Goal: Task Accomplishment & Management: Manage account settings

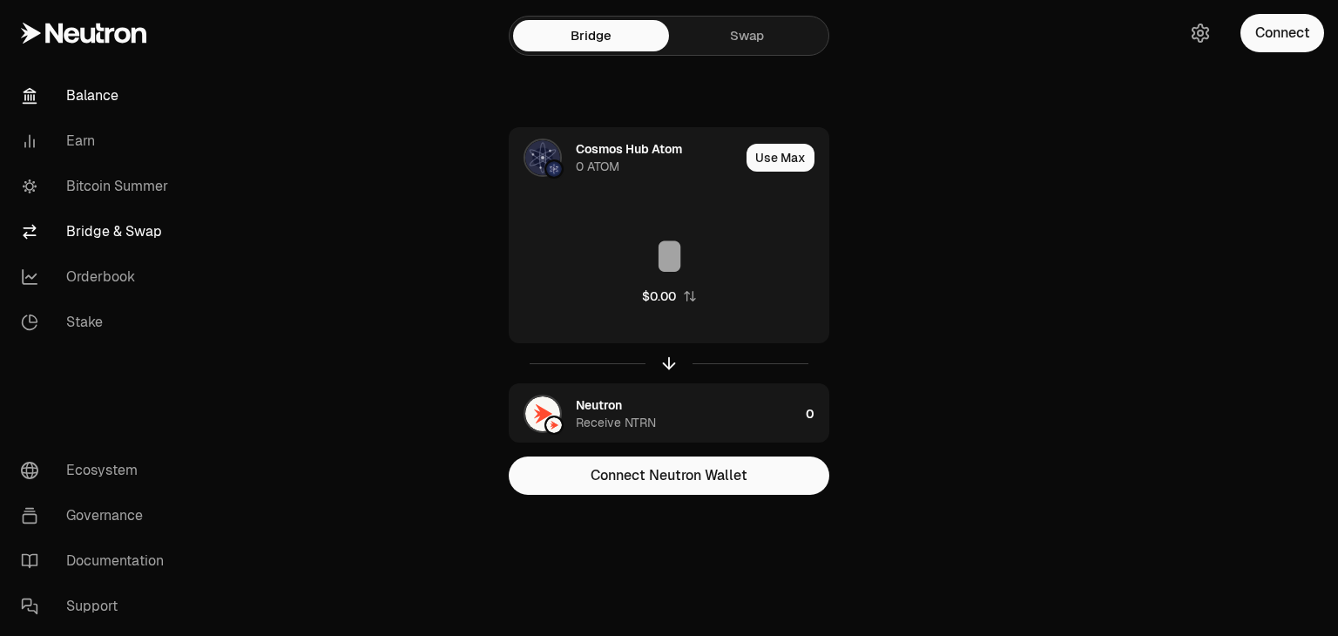
click at [104, 91] on link "Balance" at bounding box center [97, 95] width 181 height 45
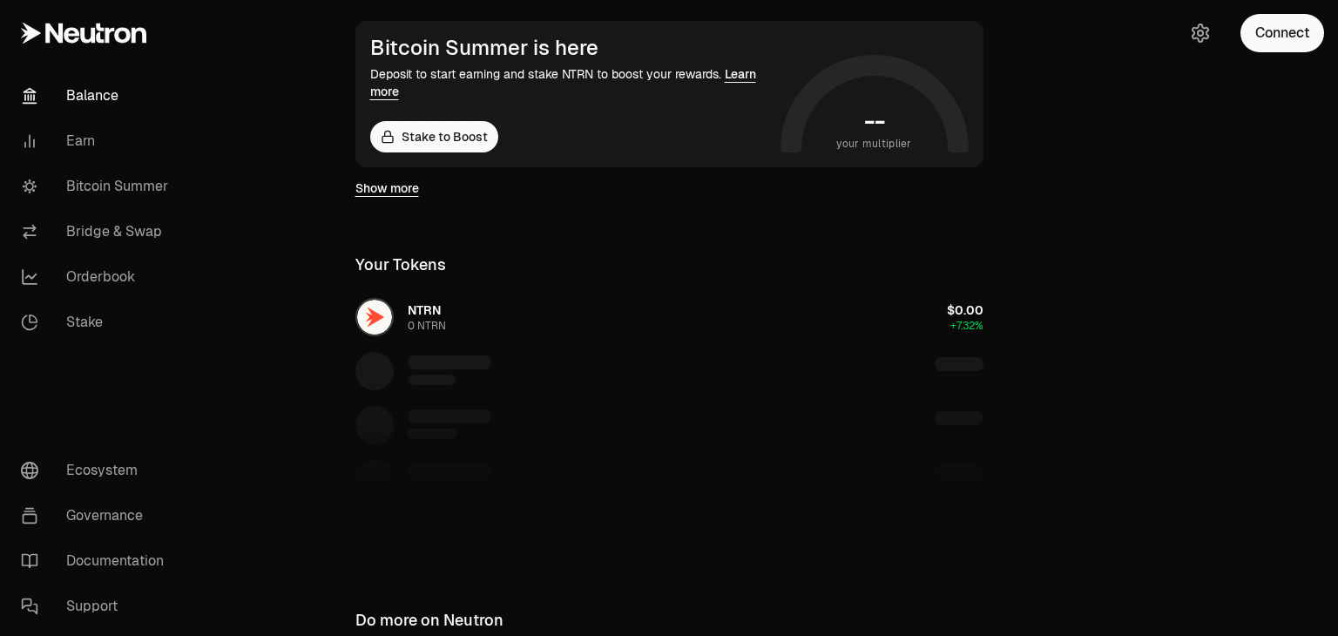
scroll to position [313, 0]
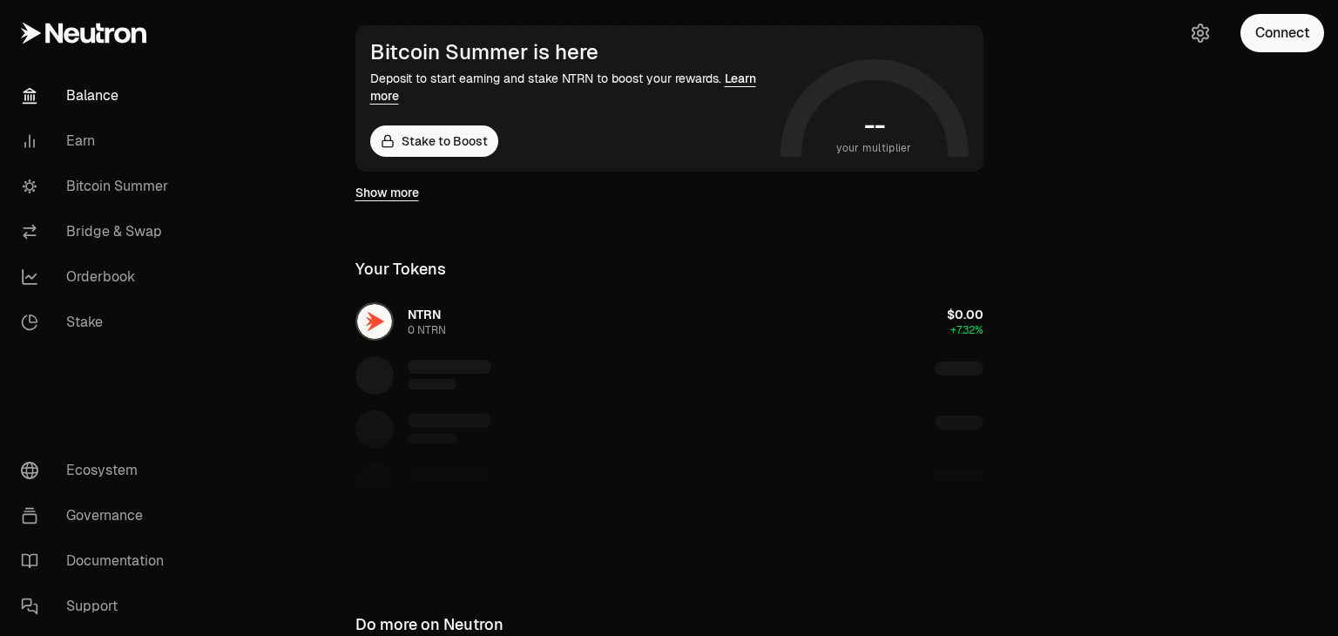
click at [397, 192] on link "Show more" at bounding box center [387, 192] width 64 height 17
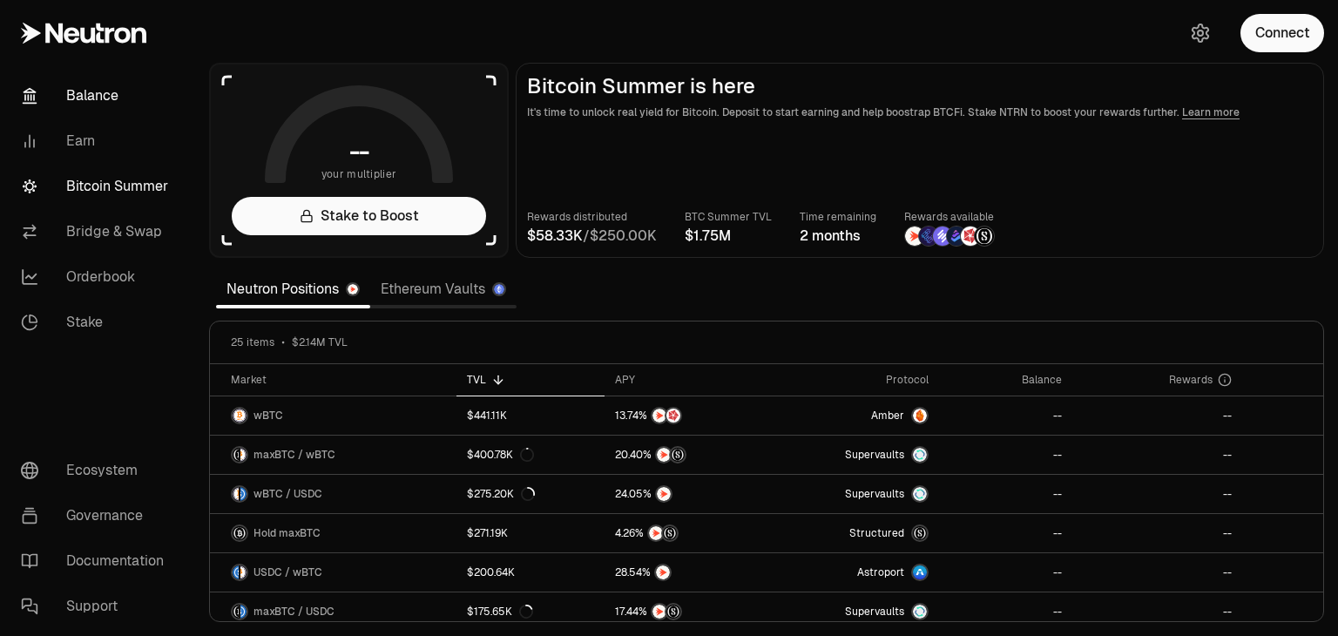
click at [116, 99] on link "Balance" at bounding box center [97, 95] width 181 height 45
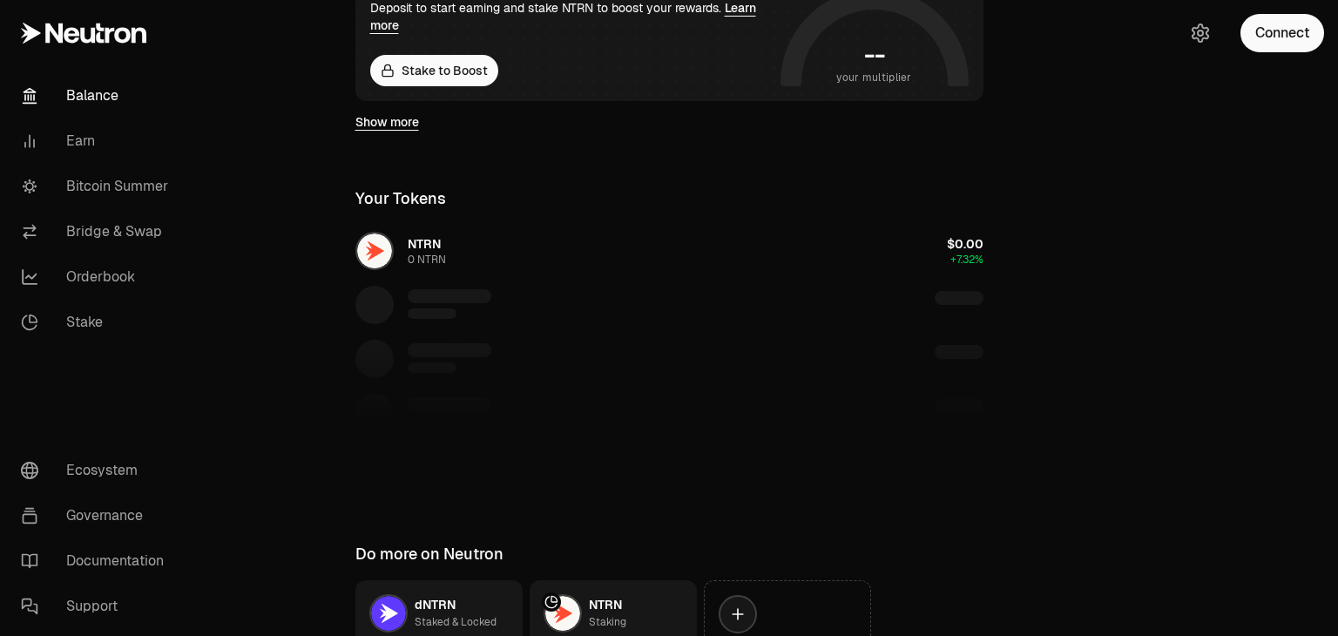
scroll to position [397, 0]
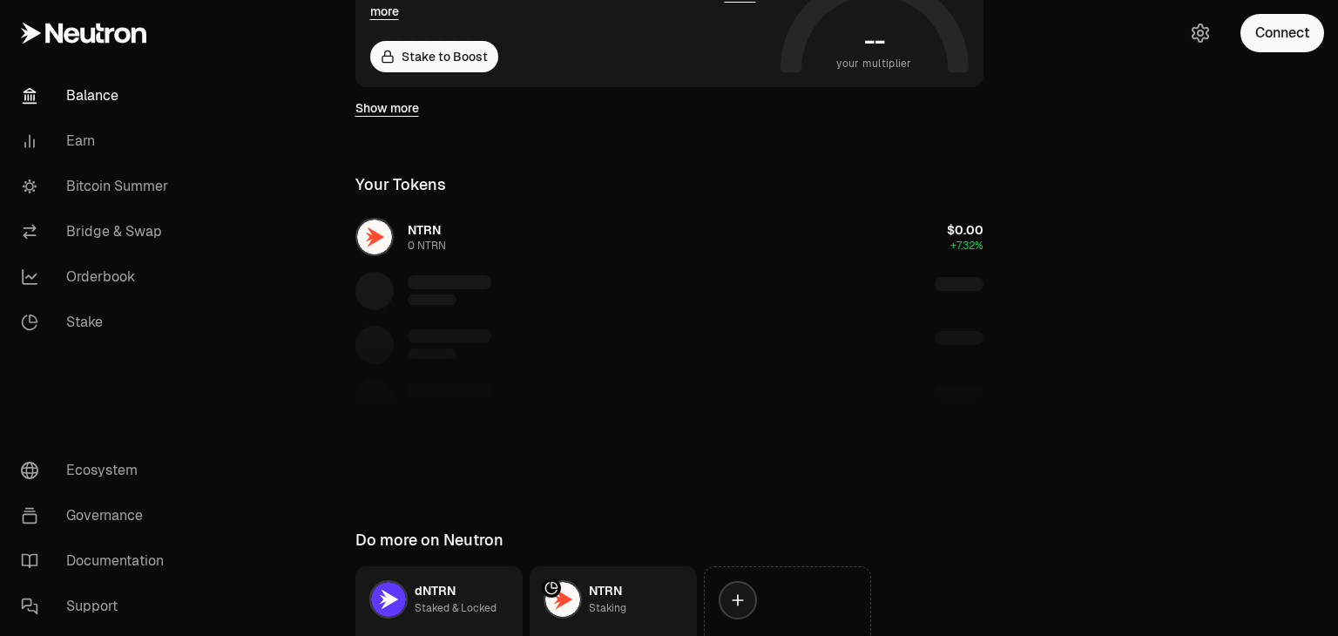
click at [1237, 43] on div "Connect" at bounding box center [1254, 33] width 167 height 66
click at [1271, 43] on button "Connect" at bounding box center [1282, 33] width 84 height 38
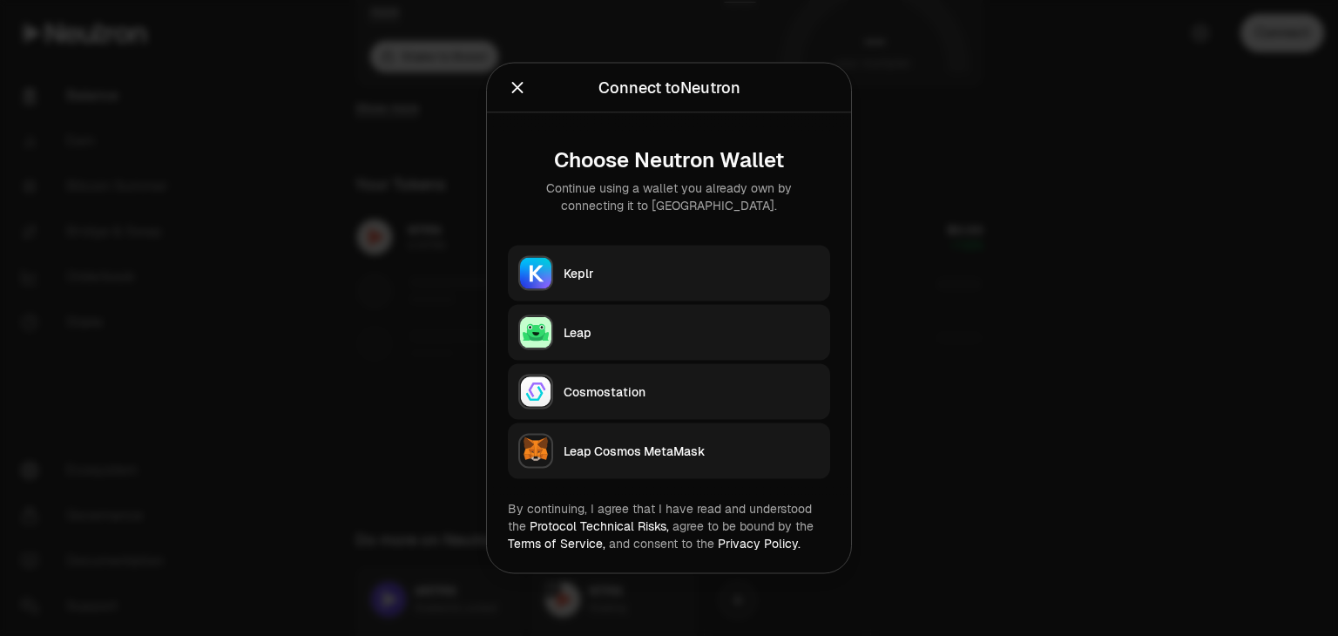
click at [711, 278] on div "Keplr" at bounding box center [692, 273] width 256 height 17
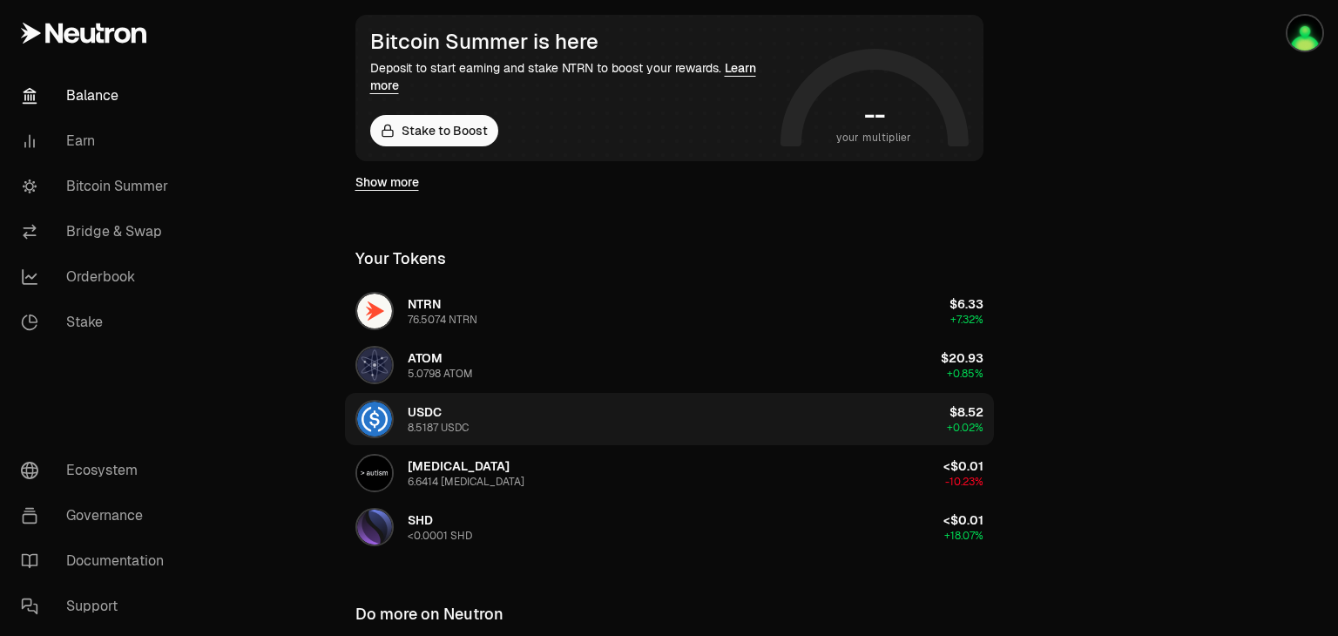
scroll to position [320, 0]
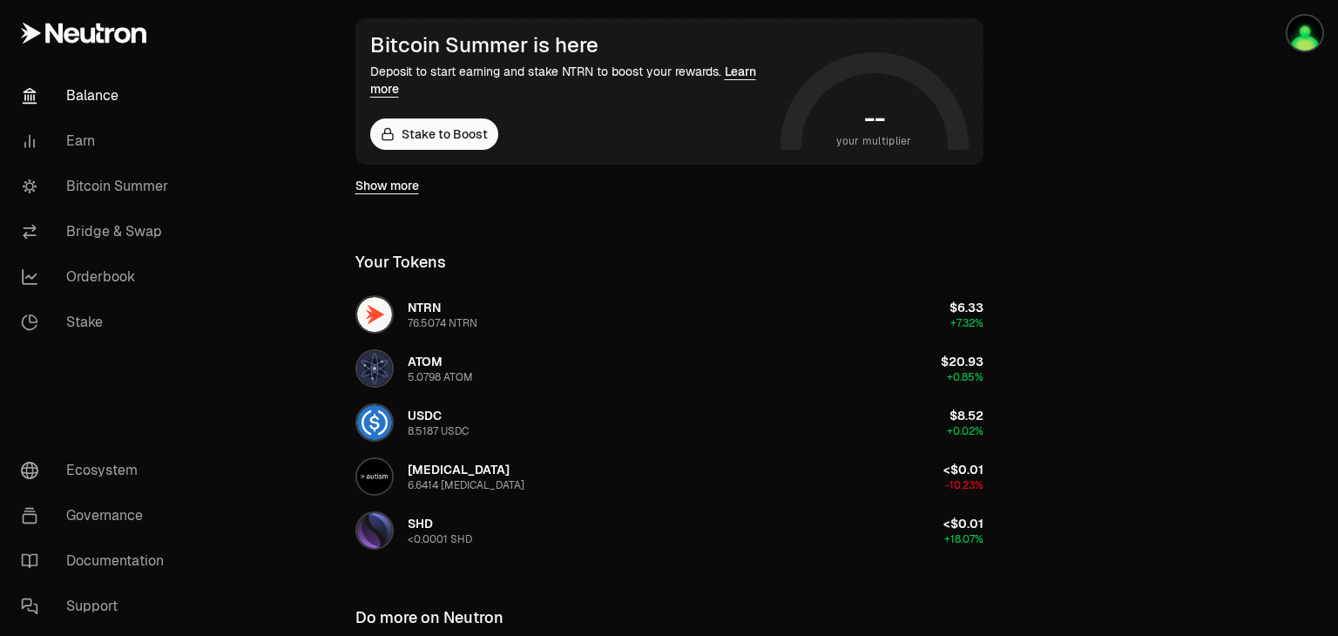
drag, startPoint x: 692, startPoint y: 344, endPoint x: 551, endPoint y: 8, distance: 364.7
click at [551, 8] on div "$0.64 1.80% Bridge Swap Send Receive Bitcoin Summer is here Deposit to start ea…" at bounding box center [670, 231] width 670 height 1103
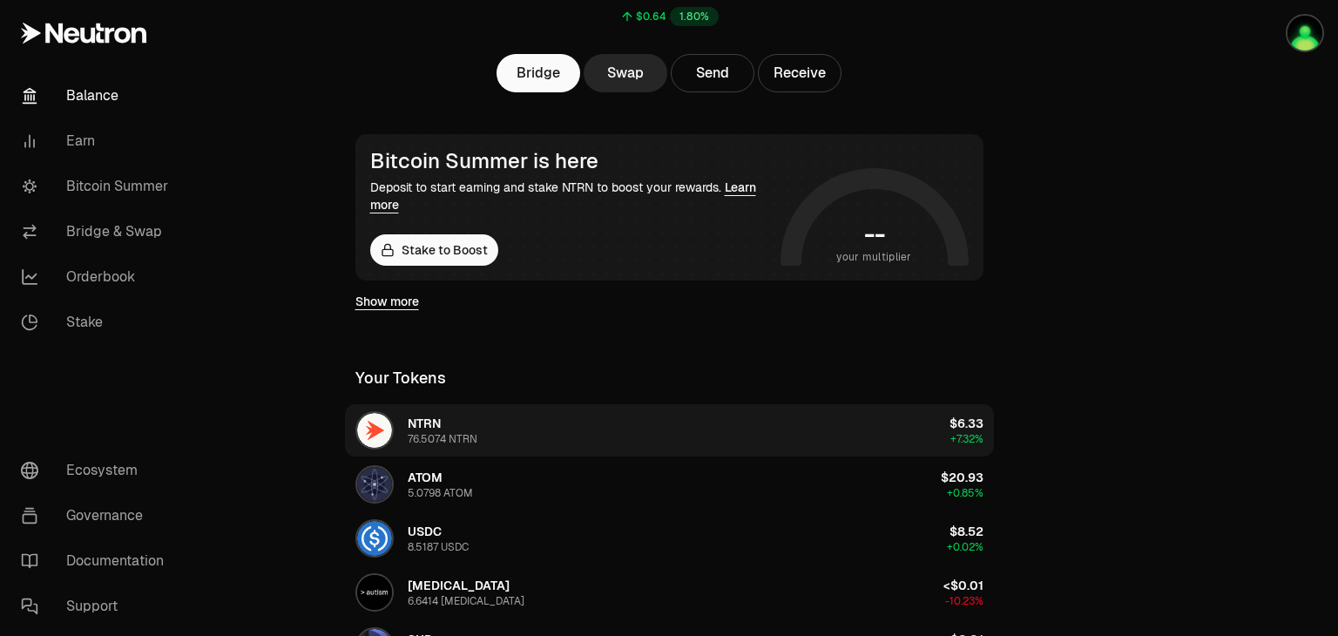
scroll to position [201, 0]
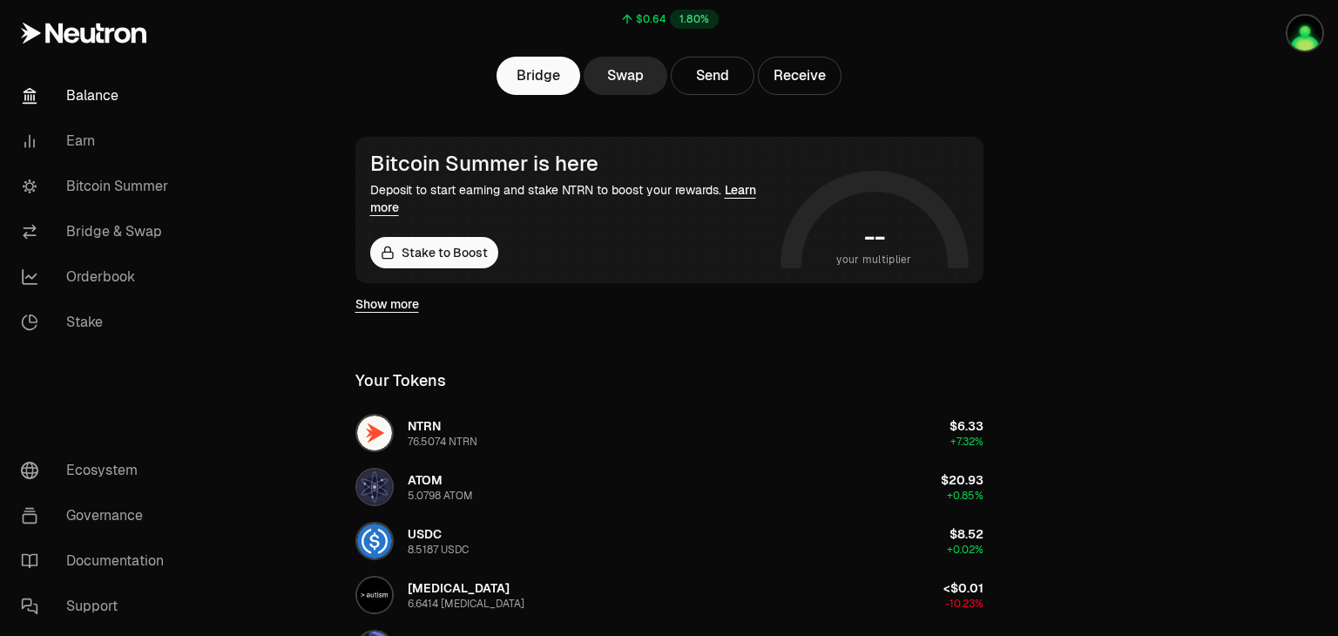
click at [398, 68] on div "Bridge Swap Send Receive" at bounding box center [670, 76] width 670 height 38
